Goal: Task Accomplishment & Management: Use online tool/utility

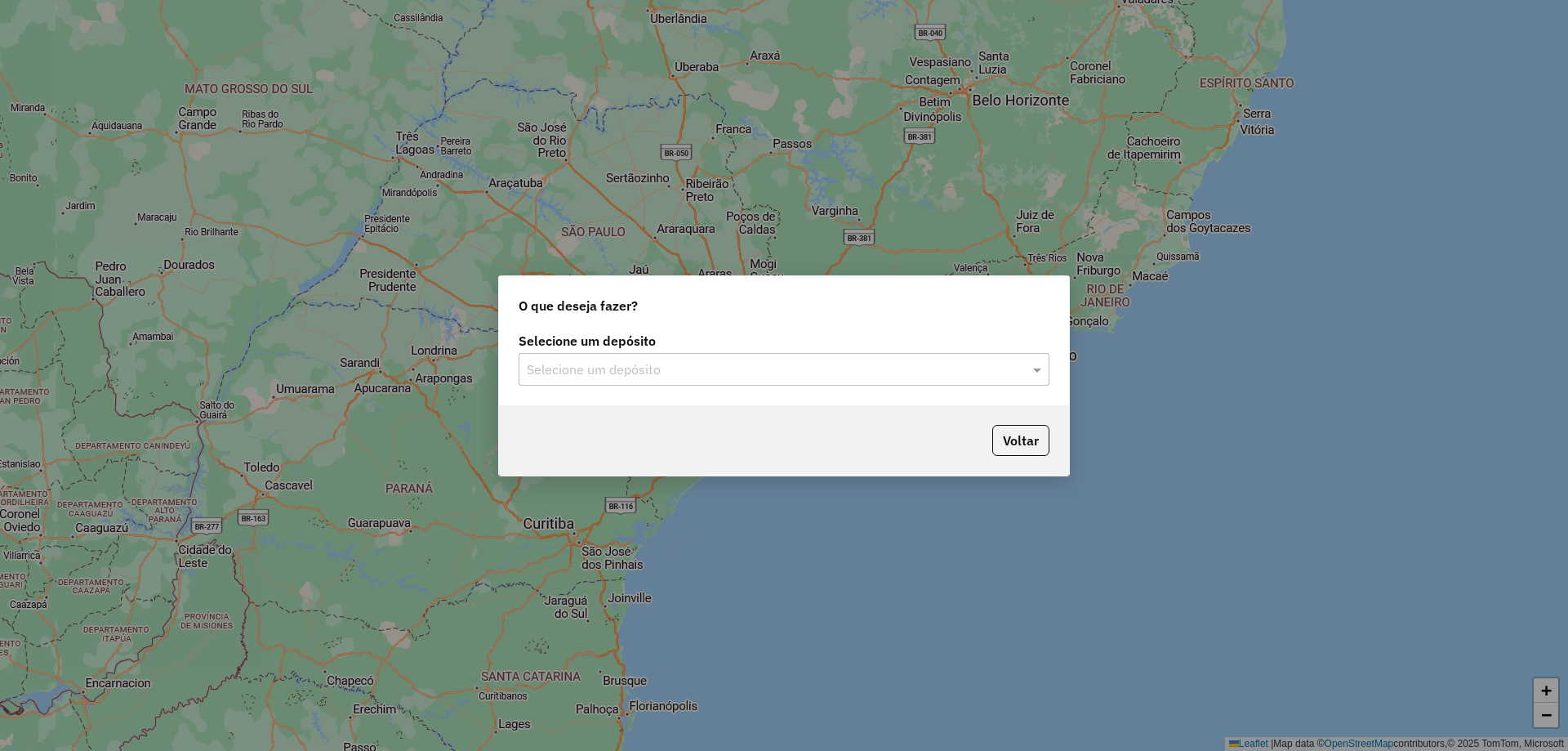
click at [699, 361] on input "text" at bounding box center [768, 370] width 482 height 20
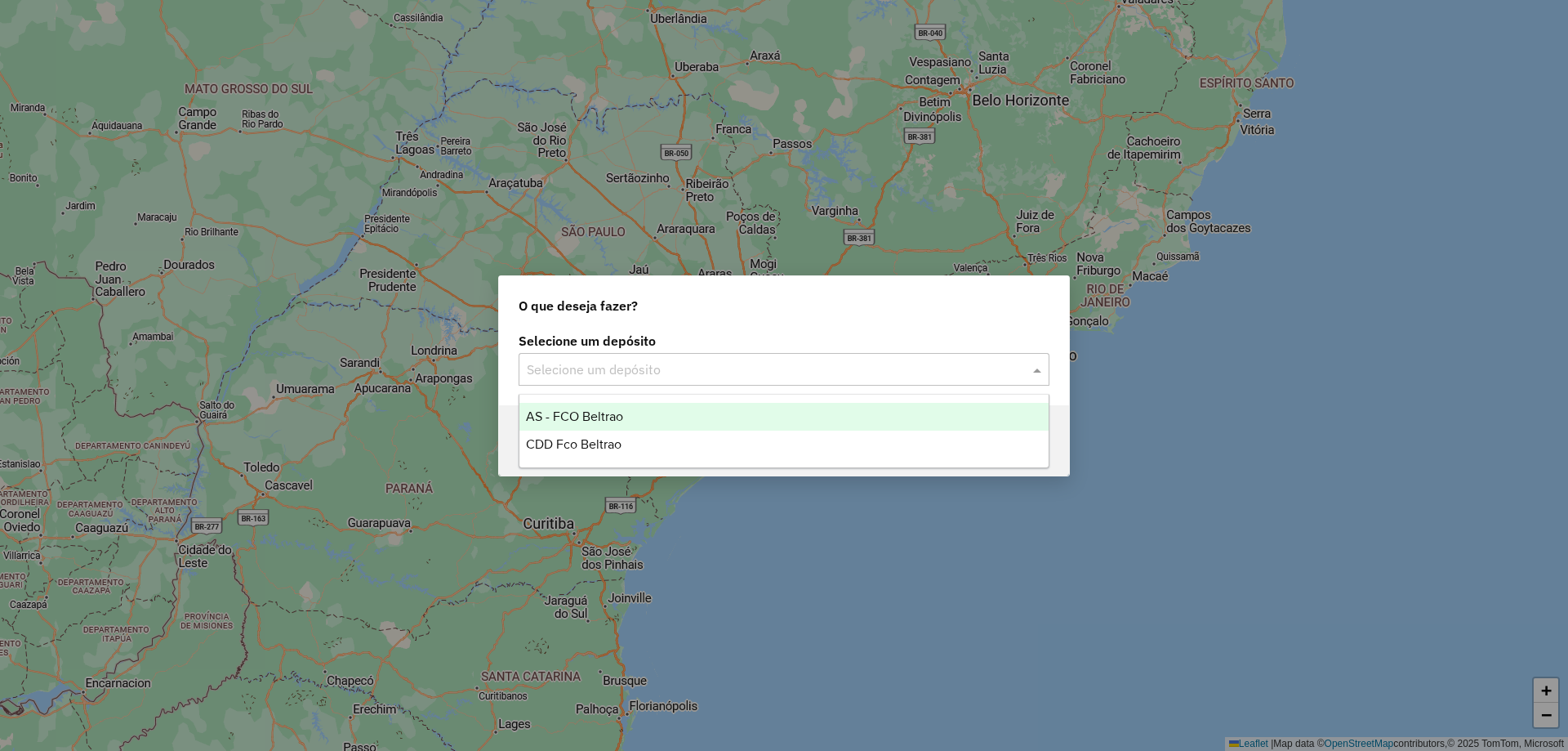
click at [686, 371] on input "text" at bounding box center [768, 370] width 482 height 20
click at [562, 372] on input "text" at bounding box center [768, 370] width 482 height 20
click at [588, 448] on span "CDD Fco Beltrao" at bounding box center [573, 443] width 96 height 14
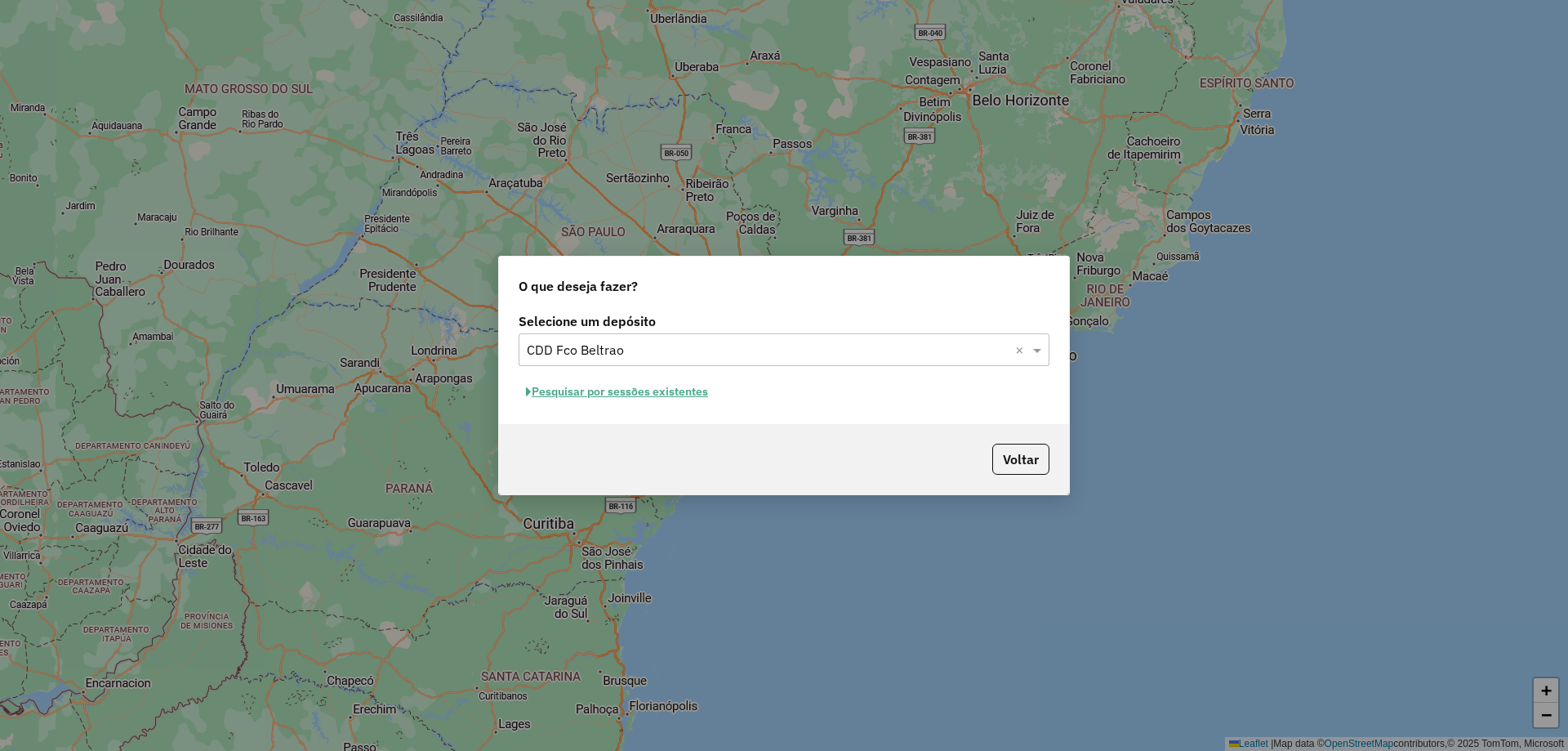
click at [660, 397] on button "Pesquisar por sessões existentes" at bounding box center [616, 391] width 196 height 26
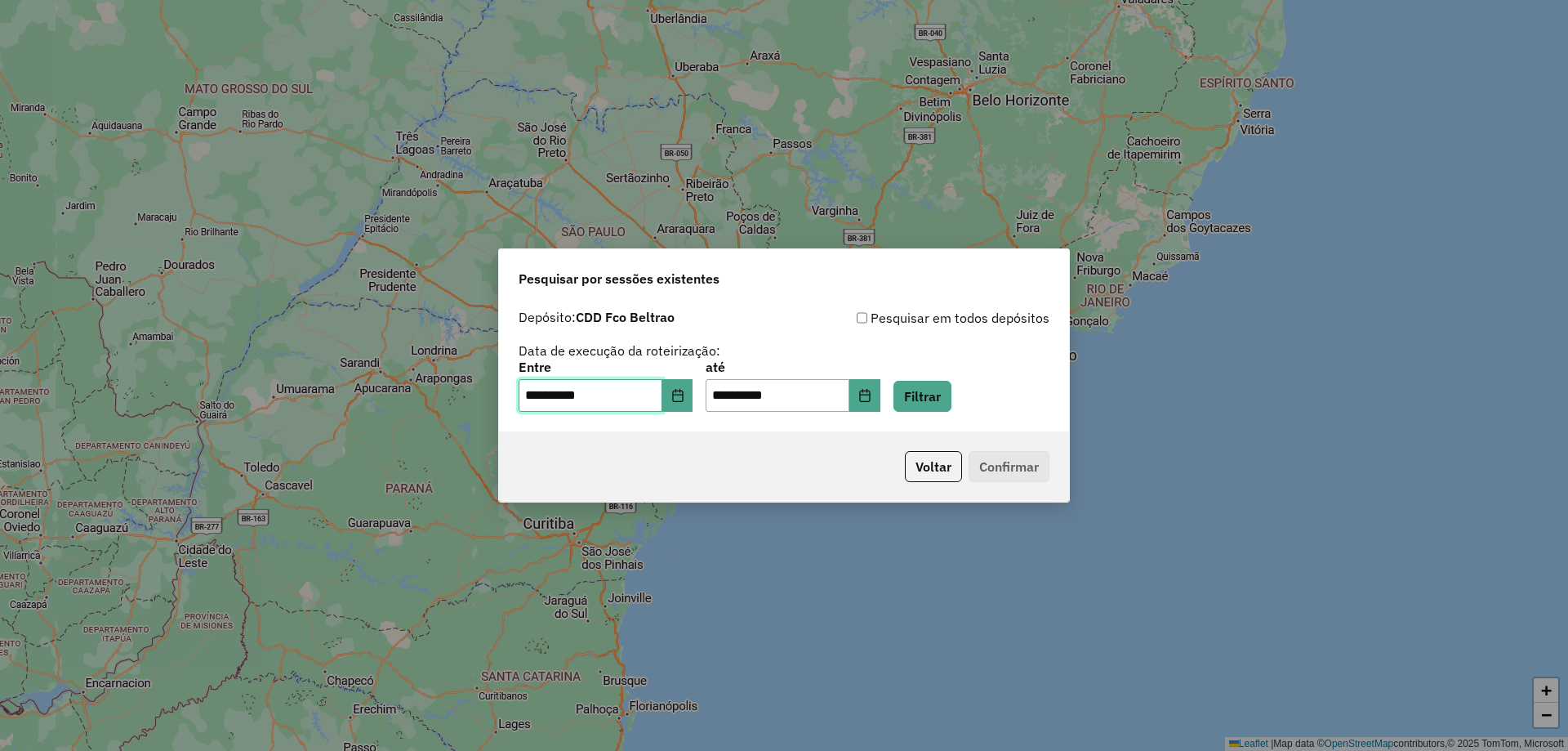
click at [659, 395] on input "**********" at bounding box center [589, 395] width 143 height 32
click at [677, 395] on button "Choose Date" at bounding box center [678, 395] width 31 height 32
click at [921, 388] on button "Filtrar" at bounding box center [922, 396] width 58 height 31
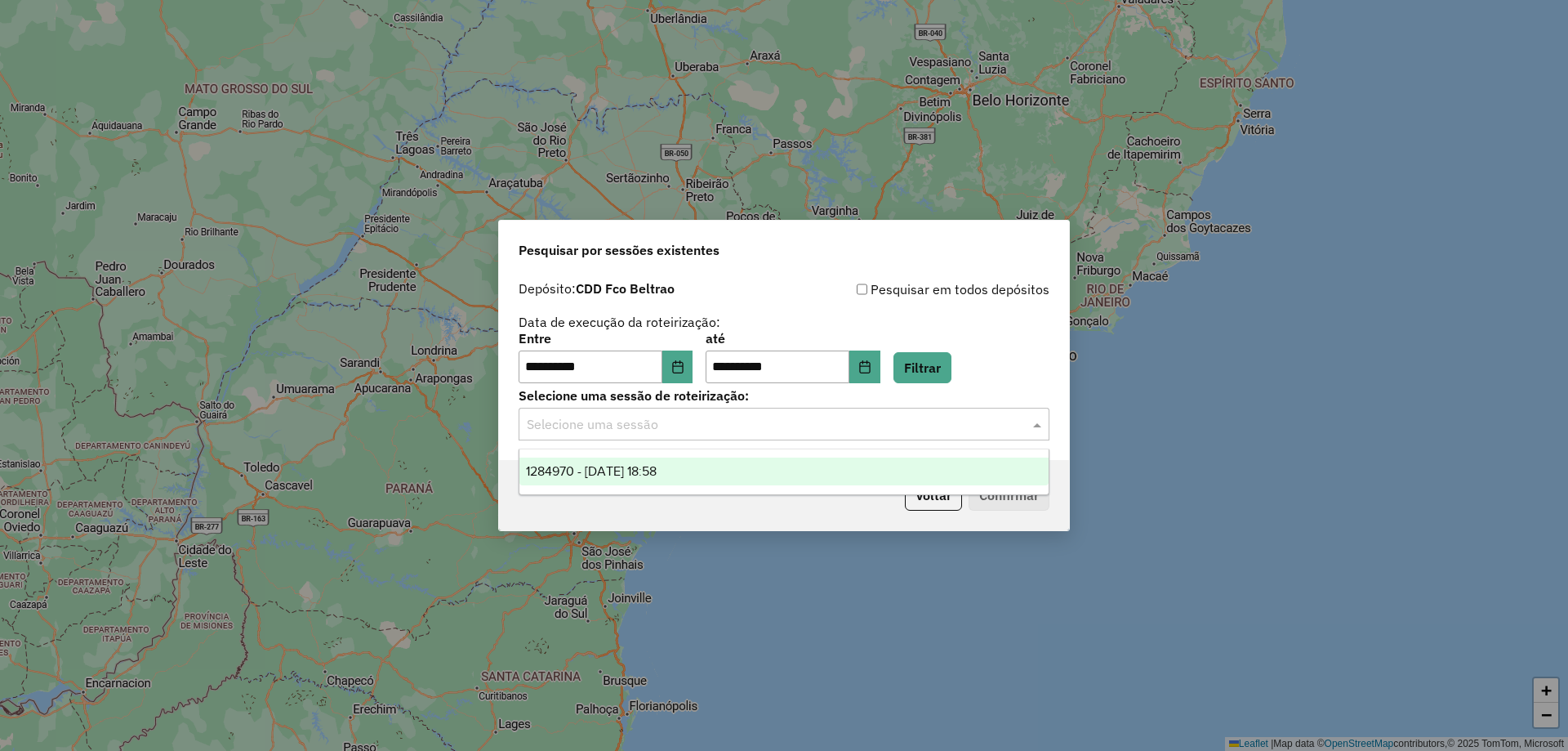
click at [714, 415] on input "text" at bounding box center [768, 424] width 482 height 20
drag, startPoint x: 678, startPoint y: 460, endPoint x: 686, endPoint y: 458, distance: 8.2
click at [681, 460] on div "1284970 - [DATE] 18:58" at bounding box center [784, 471] width 530 height 28
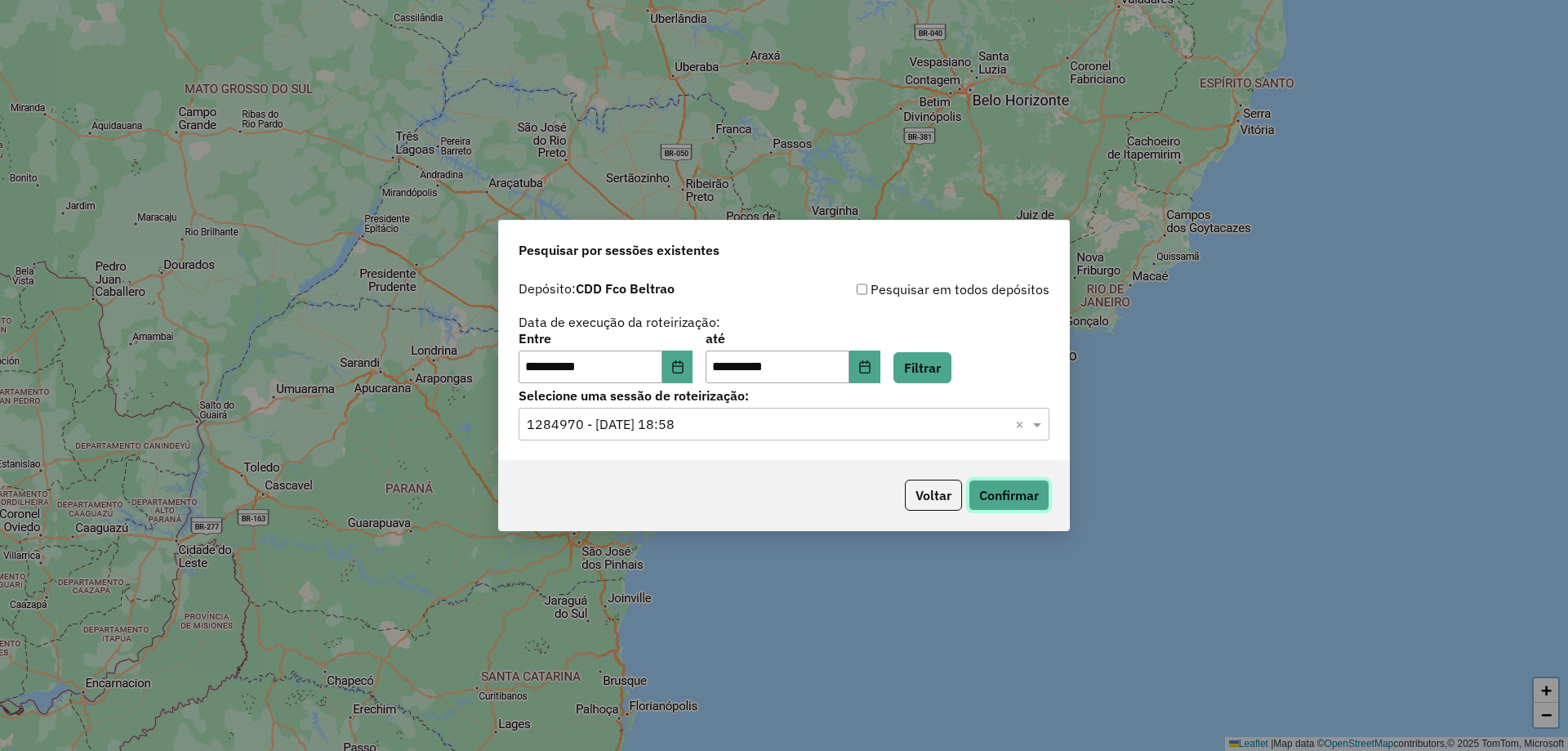
click at [981, 491] on button "Confirmar" at bounding box center [1009, 495] width 81 height 31
